Goal: Task Accomplishment & Management: Manage account settings

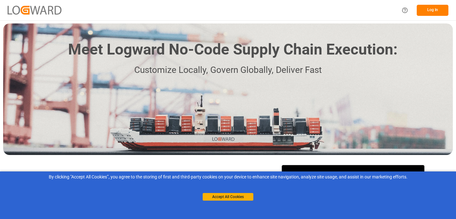
click at [428, 10] on button "Log In" at bounding box center [433, 10] width 32 height 11
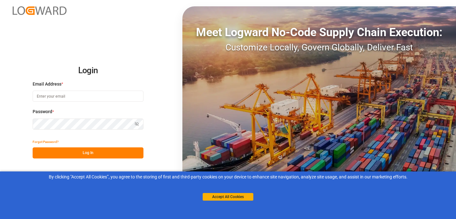
click at [94, 95] on input at bounding box center [88, 96] width 111 height 11
click at [86, 94] on input at bounding box center [88, 96] width 111 height 11
type input "k"
click at [0, 219] on com-1password-button at bounding box center [0, 219] width 0 height 0
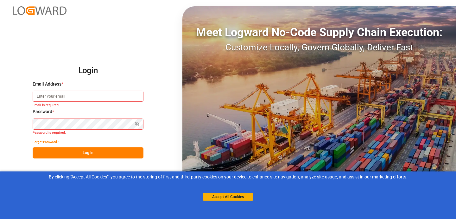
type input "read_only"
click at [76, 99] on input "read_only" at bounding box center [88, 96] width 111 height 11
type input "khemraj.gurjar@logward.com"
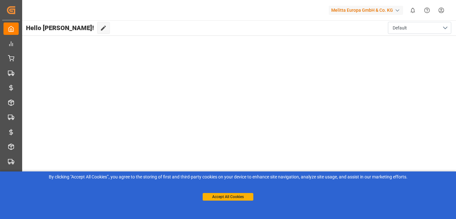
click at [339, 10] on div "Melitta Europa GmbH & Co. KG" at bounding box center [366, 10] width 74 height 9
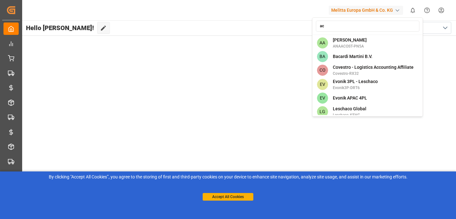
type input "a"
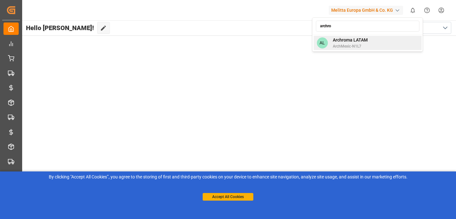
type input "archro"
click at [346, 47] on span "ArchMexic-N1L7" at bounding box center [350, 46] width 35 height 6
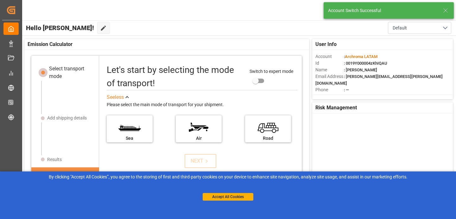
click at [447, 12] on icon at bounding box center [446, 11] width 8 height 8
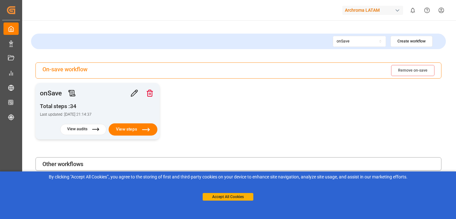
click at [122, 129] on button "View steps" at bounding box center [133, 129] width 49 height 12
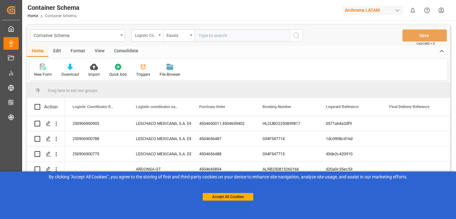
click at [58, 49] on div "Edit" at bounding box center [56, 51] width 17 height 11
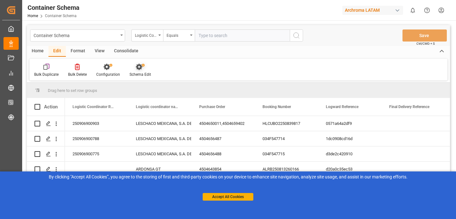
click at [138, 71] on div "Schema Edit" at bounding box center [140, 70] width 31 height 14
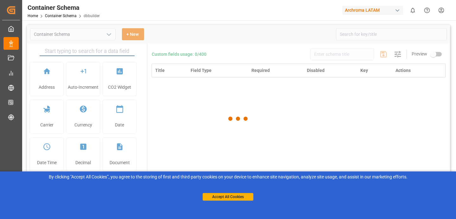
type input "Container Schema"
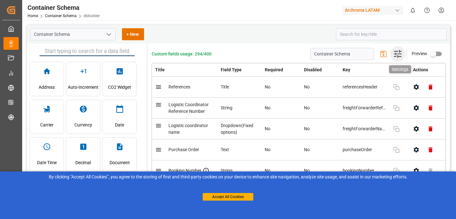
click at [399, 54] on icon "button" at bounding box center [398, 54] width 8 height 8
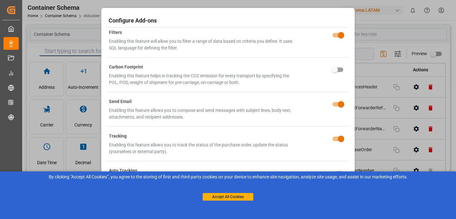
scroll to position [213, 0]
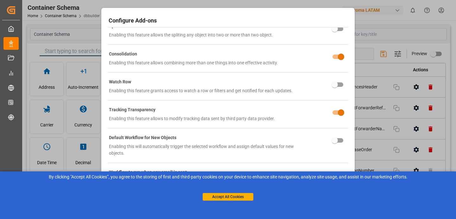
click at [389, 35] on div "Configure Add-ons Filters Enabling this feature will allow you to filter a rang…" at bounding box center [228, 109] width 456 height 219
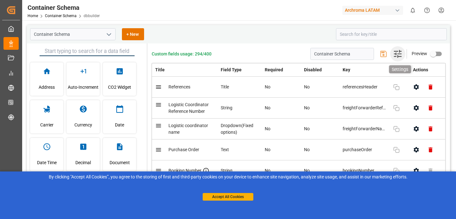
click at [399, 54] on icon "button" at bounding box center [398, 54] width 8 height 8
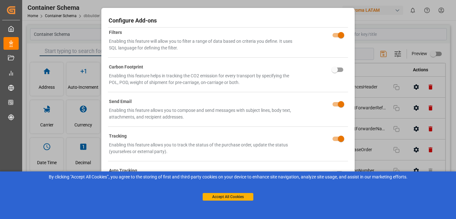
click at [372, 17] on div "Configure Add-ons Filters Enabling this feature will allow you to filter a rang…" at bounding box center [228, 109] width 456 height 219
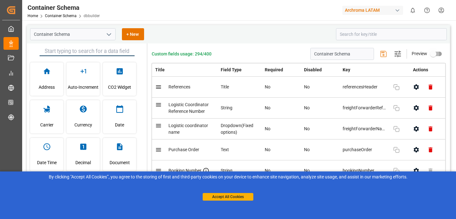
click at [436, 53] on input "primary checkbox" at bounding box center [433, 54] width 36 height 12
checkbox input "true"
